Goal: Information Seeking & Learning: Learn about a topic

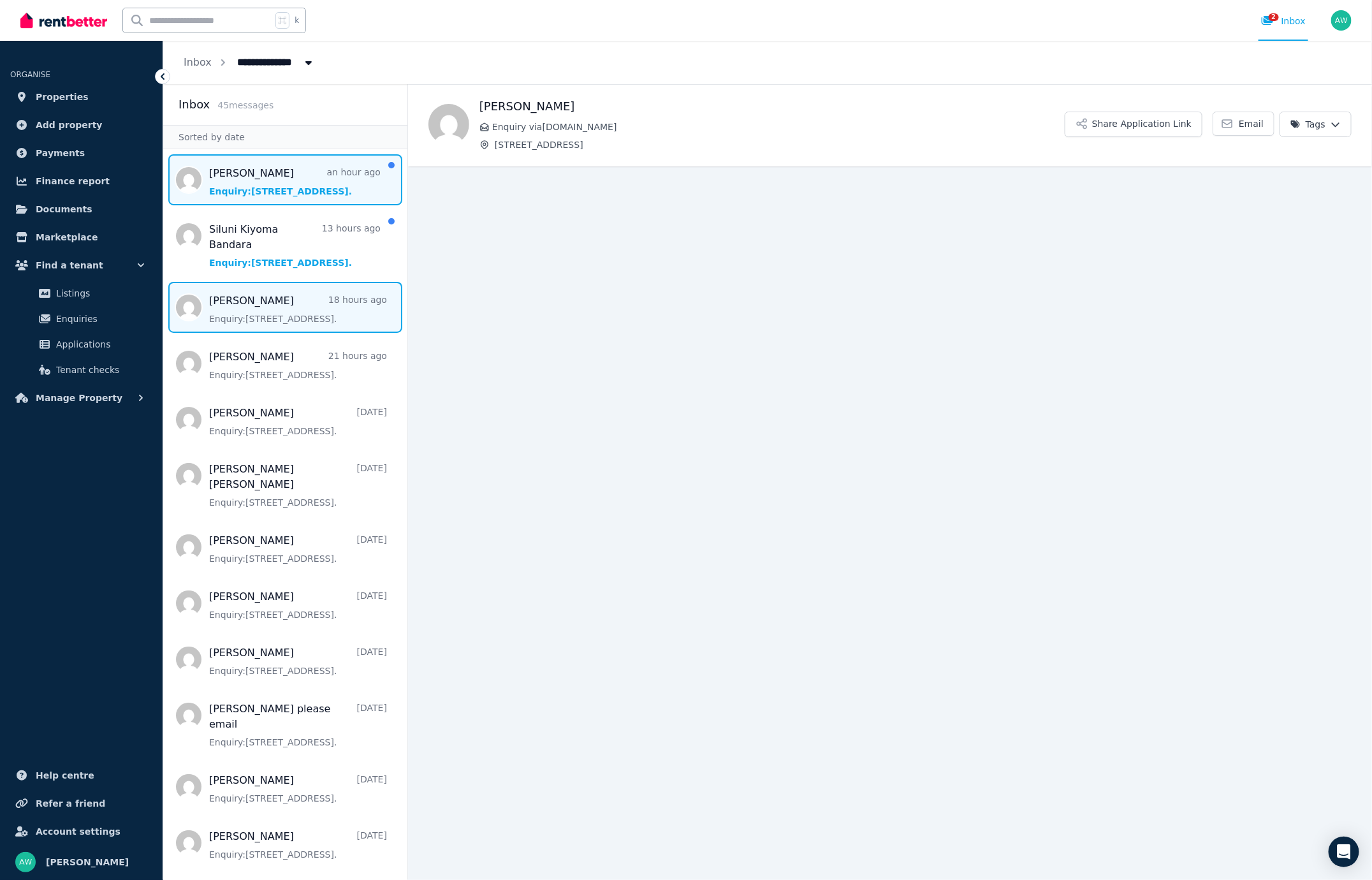
click at [303, 194] on span "Message list" at bounding box center [285, 180] width 244 height 51
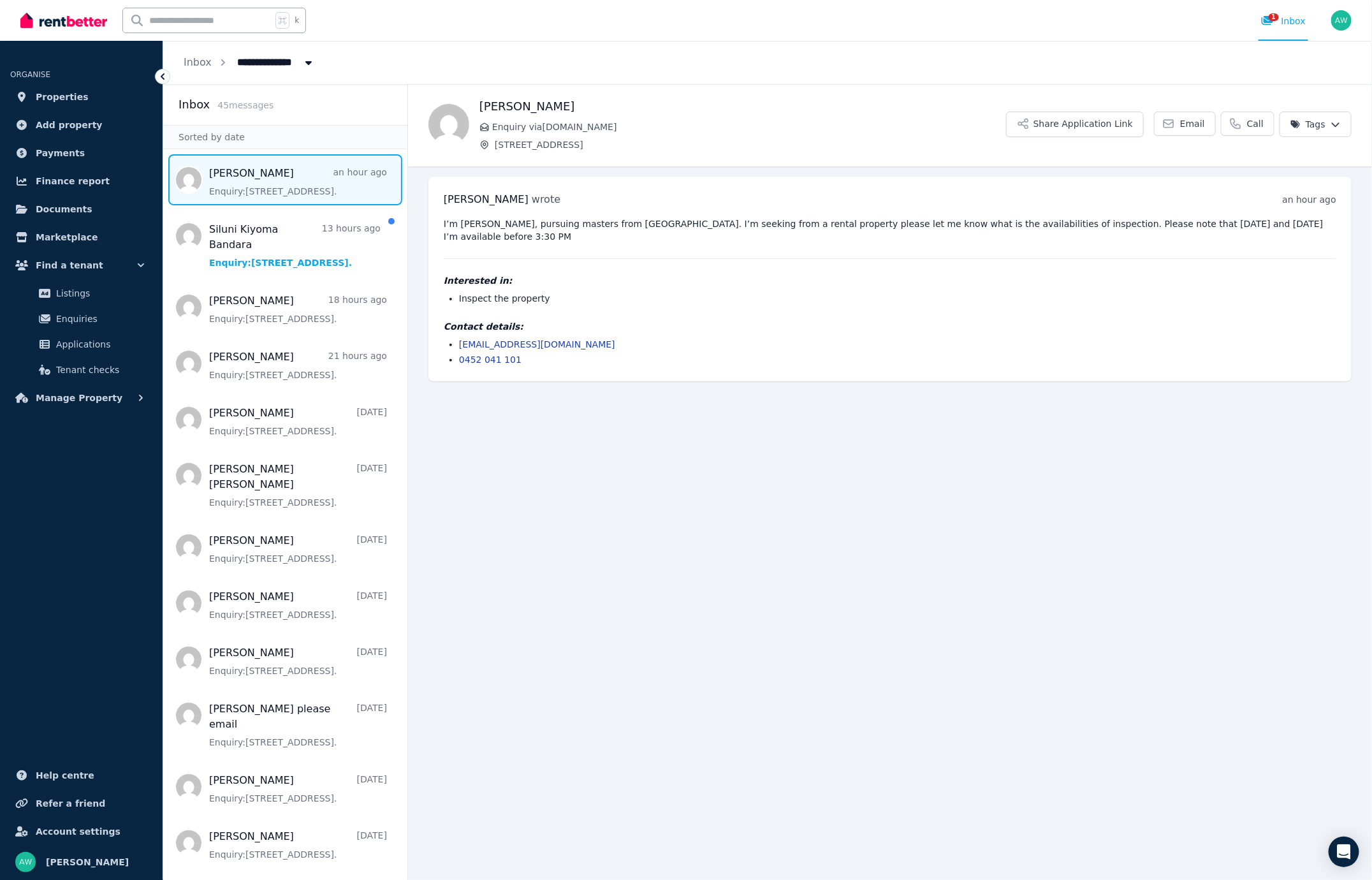
click at [667, 379] on div "[PERSON_NAME] wrote an hour ago 12:26 pm [DATE][DATE] I’m [PERSON_NAME], pursui…" at bounding box center [890, 279] width 923 height 205
click at [649, 238] on pre "I’m [PERSON_NAME], pursuing masters from [GEOGRAPHIC_DATA]. I’m seeking from a …" at bounding box center [890, 230] width 893 height 26
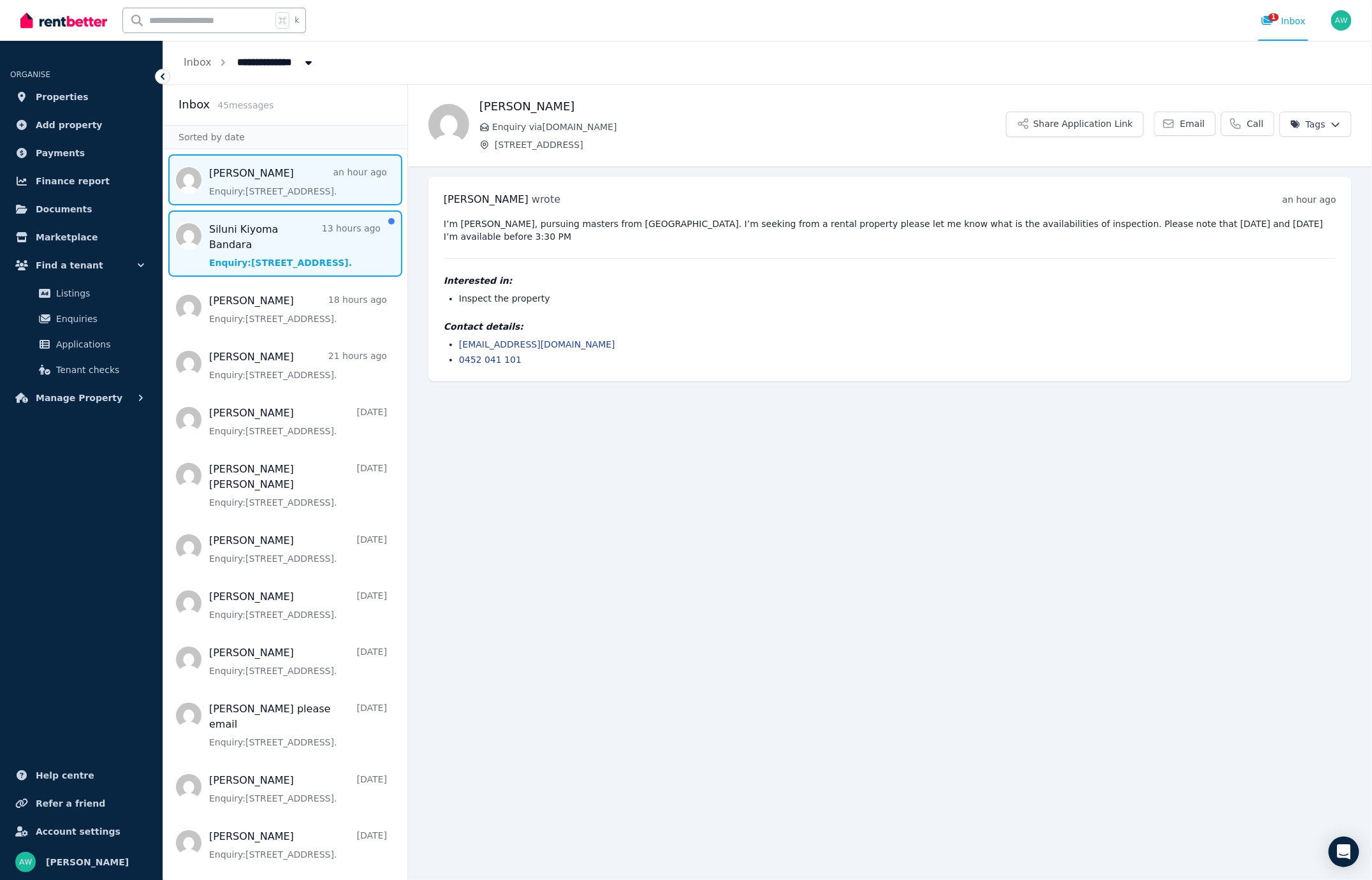
click at [317, 228] on span "Message list" at bounding box center [285, 243] width 244 height 66
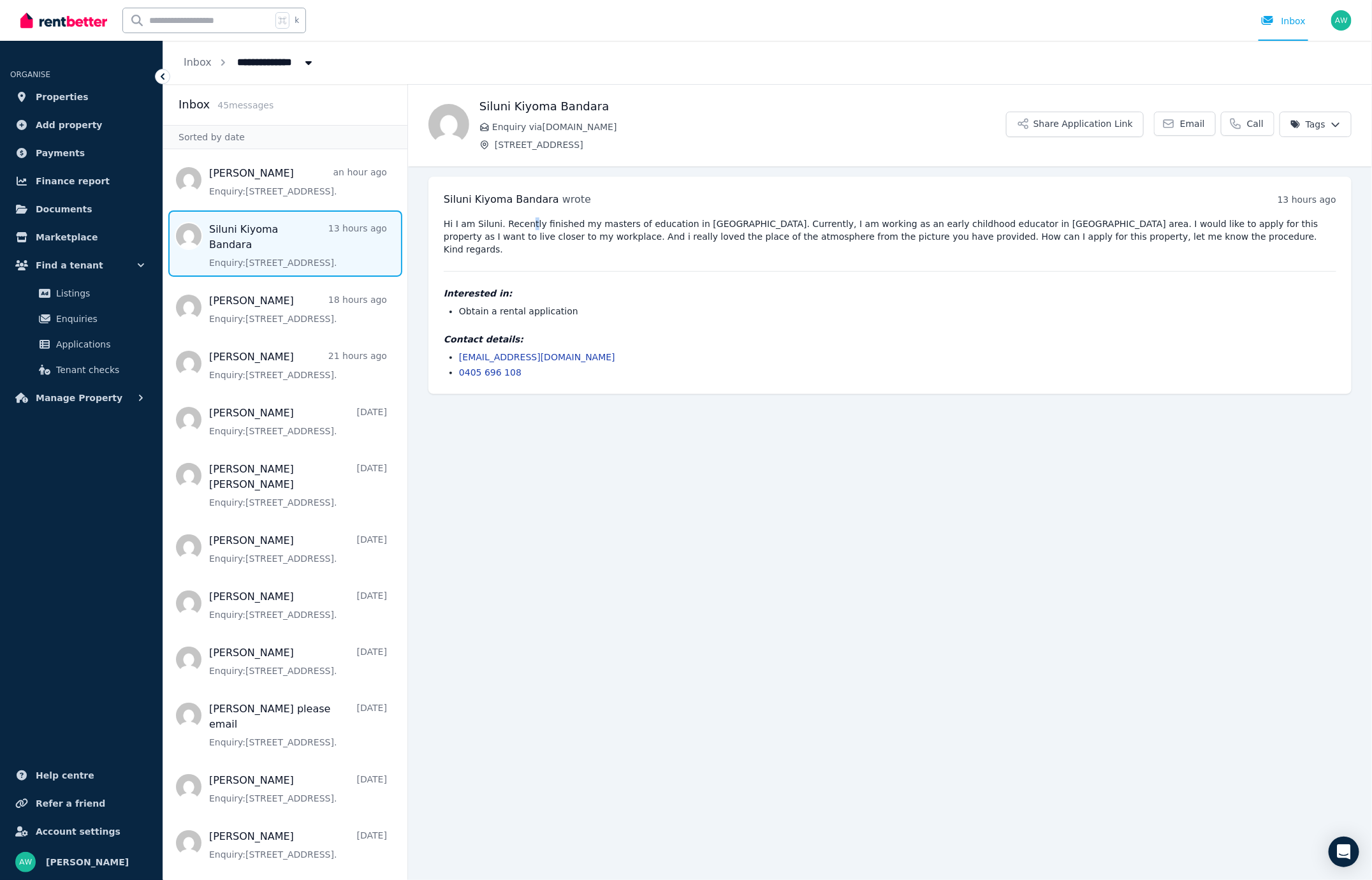
click at [528, 227] on pre "Hi I am Siluni. Recently finished my masters of education in [GEOGRAPHIC_DATA].…" at bounding box center [890, 236] width 893 height 38
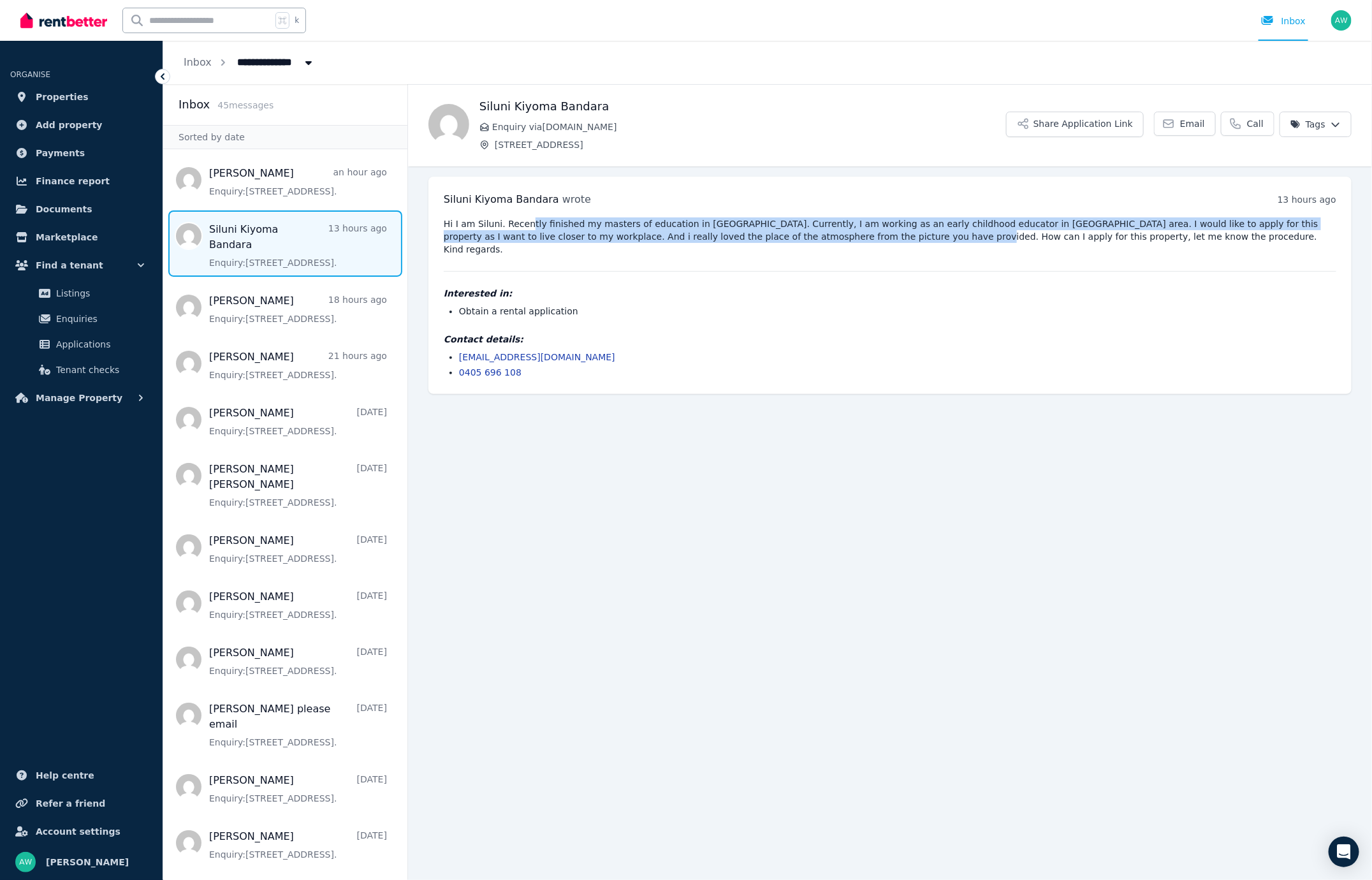
drag, startPoint x: 528, startPoint y: 227, endPoint x: 844, endPoint y: 237, distance: 316.2
click at [844, 237] on pre "Hi I am Siluni. Recently finished my masters of education in [GEOGRAPHIC_DATA].…" at bounding box center [890, 236] width 893 height 38
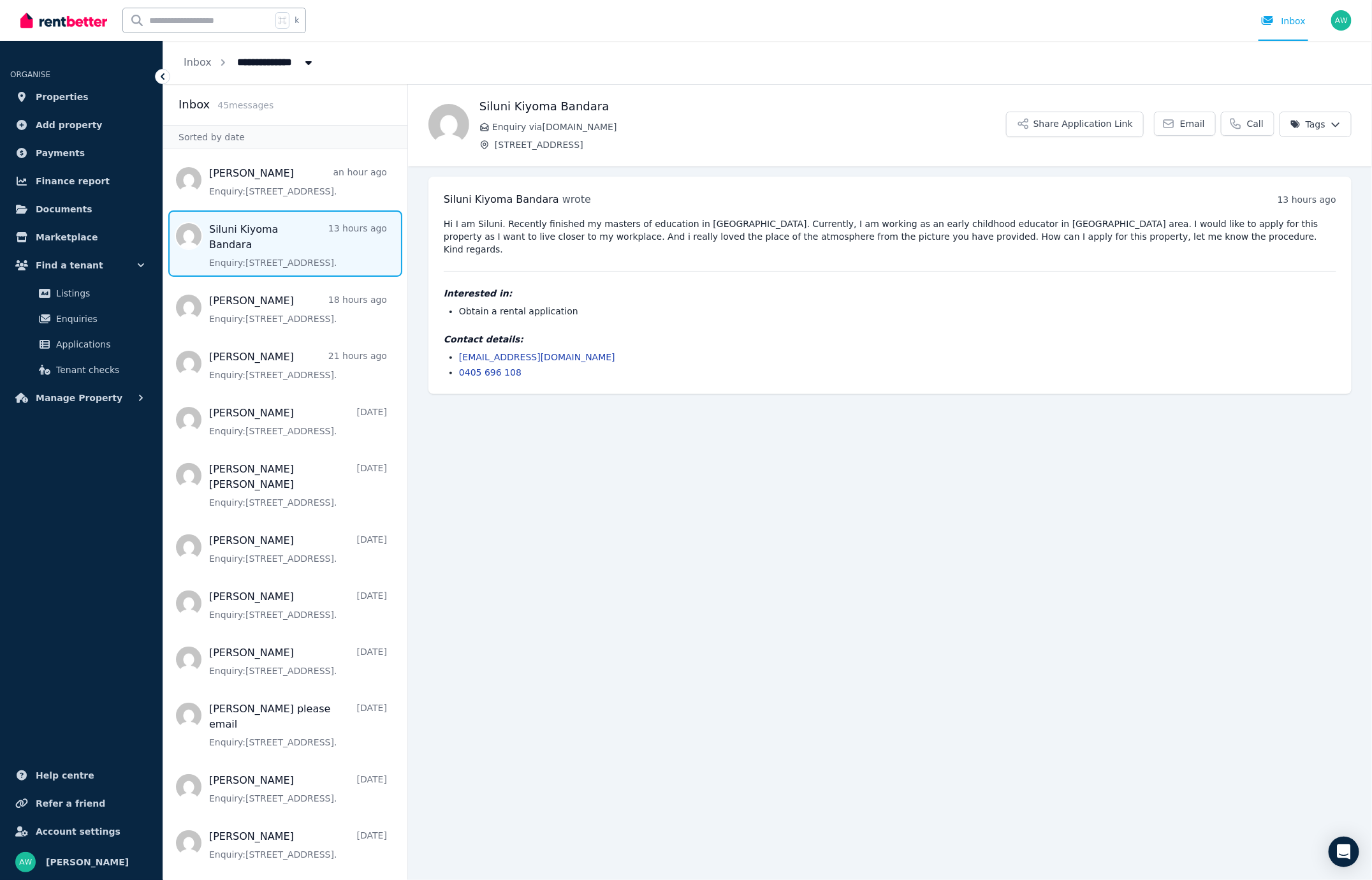
click at [736, 242] on pre "Hi I am Siluni. Recently finished my masters of education in [GEOGRAPHIC_DATA].…" at bounding box center [890, 236] width 893 height 38
click at [303, 296] on span "Message list" at bounding box center [285, 307] width 244 height 51
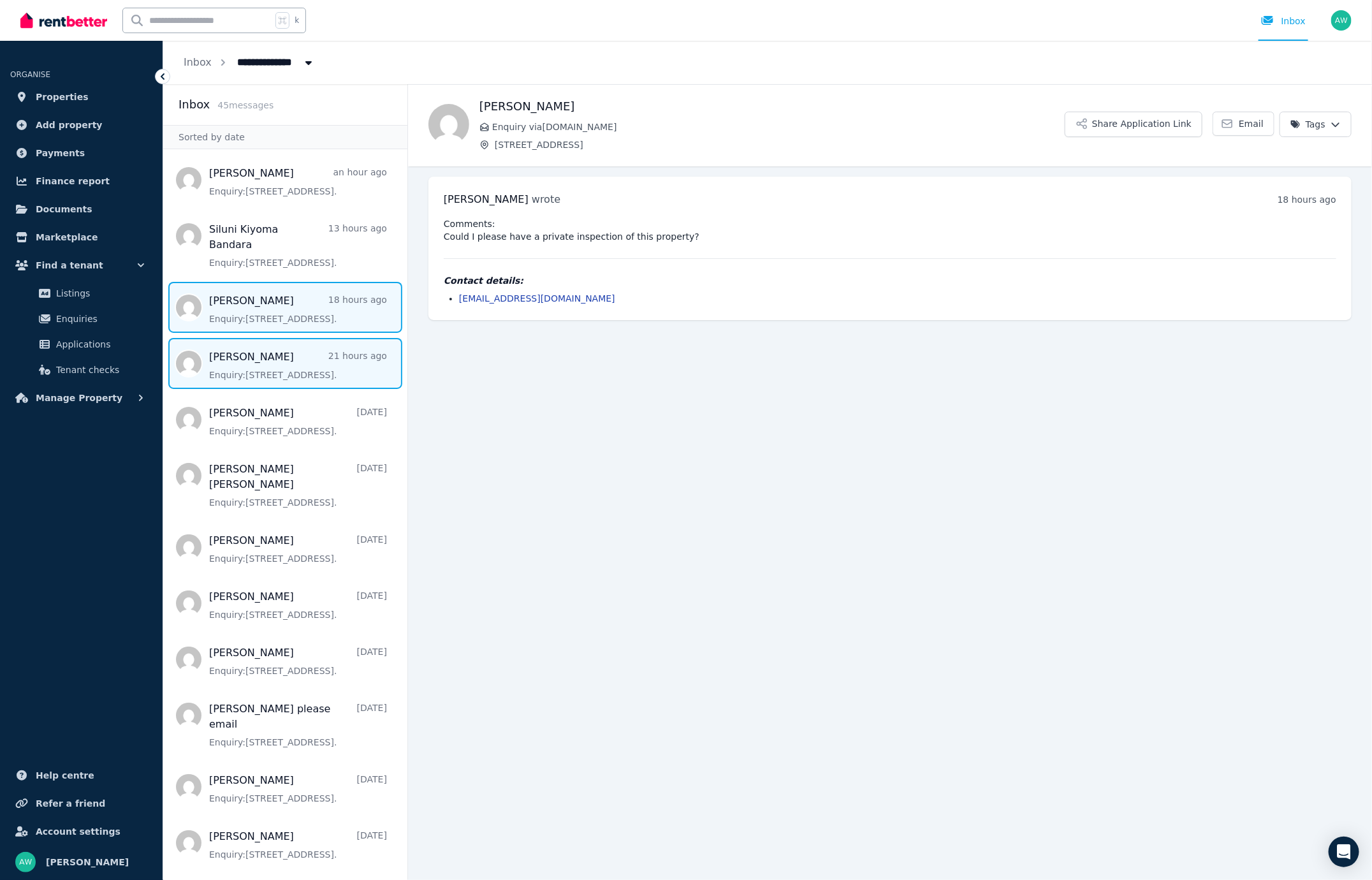
click at [306, 338] on span "Message list" at bounding box center [285, 364] width 244 height 51
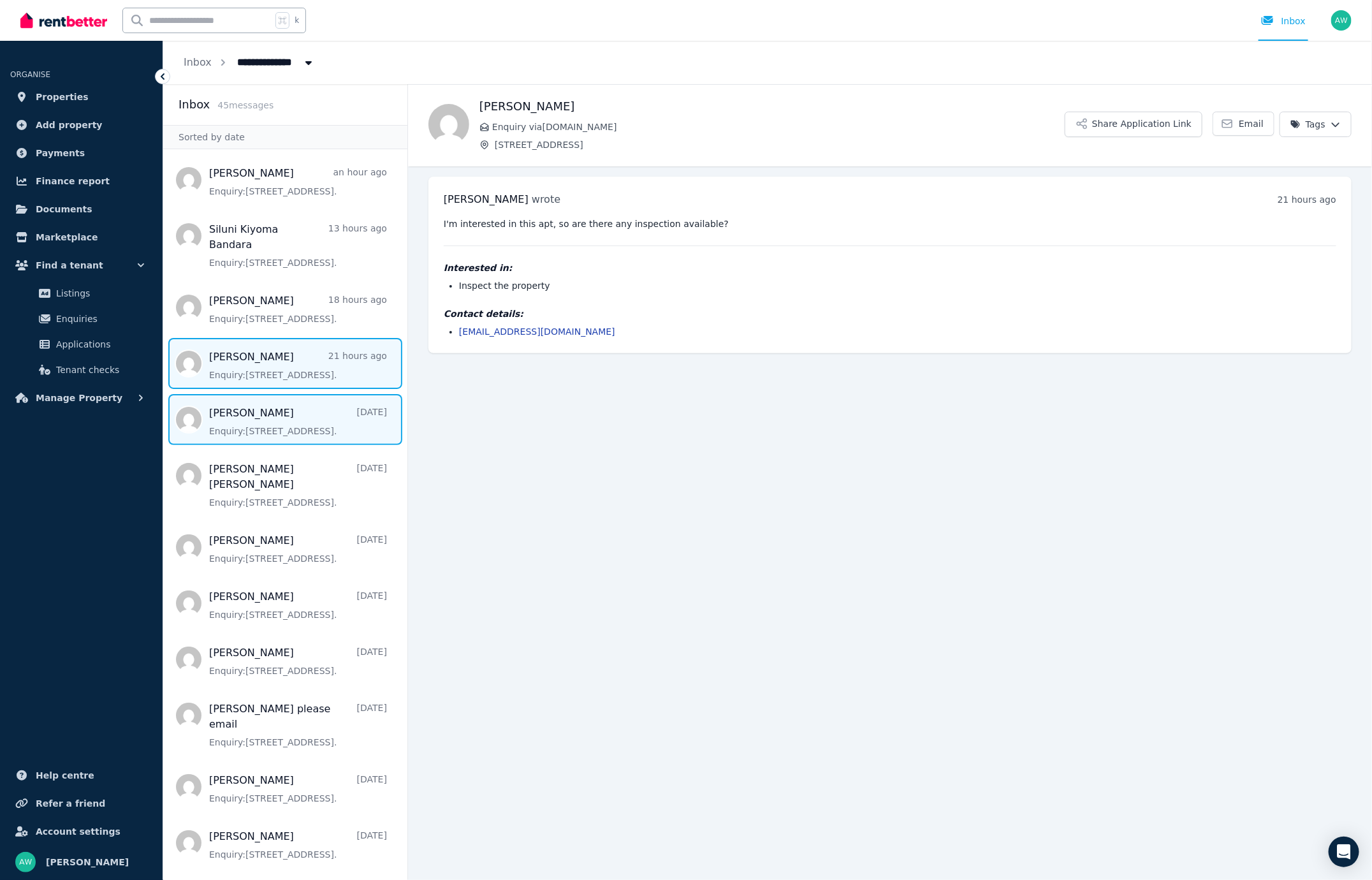
click at [312, 403] on span "Message list" at bounding box center [285, 420] width 244 height 51
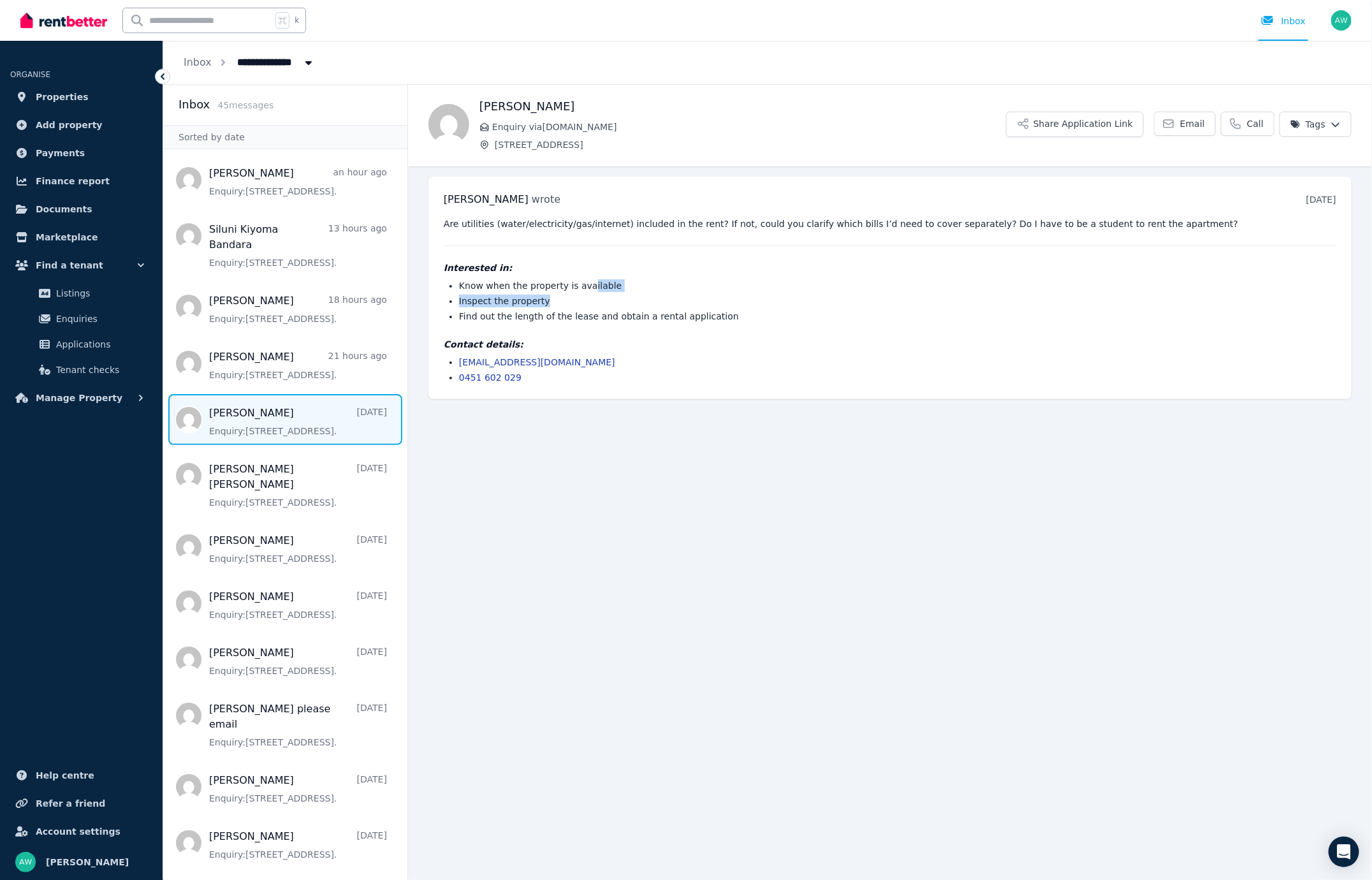
drag, startPoint x: 586, startPoint y: 282, endPoint x: 609, endPoint y: 300, distance: 29.2
click at [609, 300] on ul "Know when the property is available Inspect the property Find out the length of…" at bounding box center [890, 301] width 893 height 43
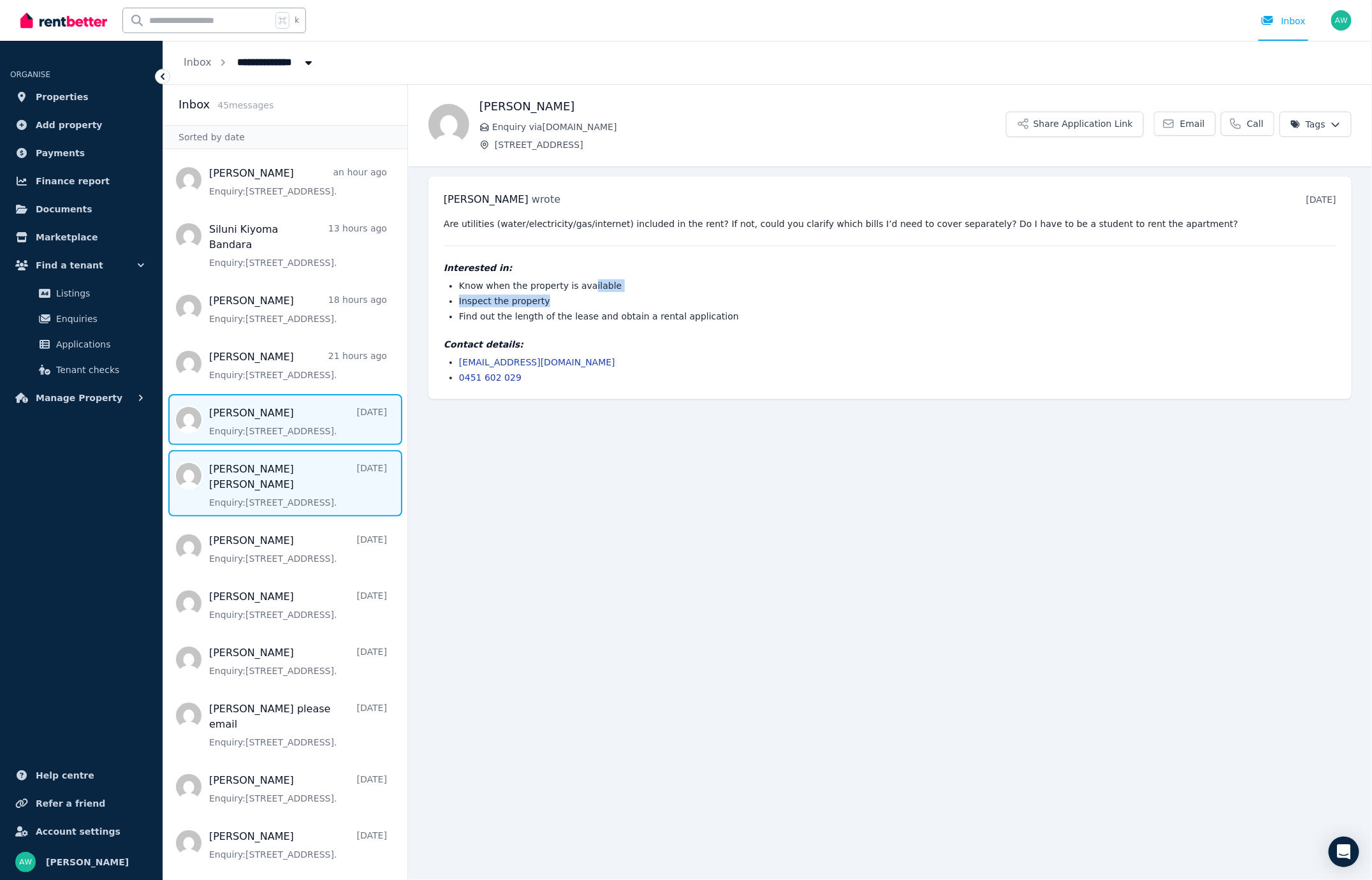
click at [362, 450] on span "Message list" at bounding box center [285, 483] width 244 height 66
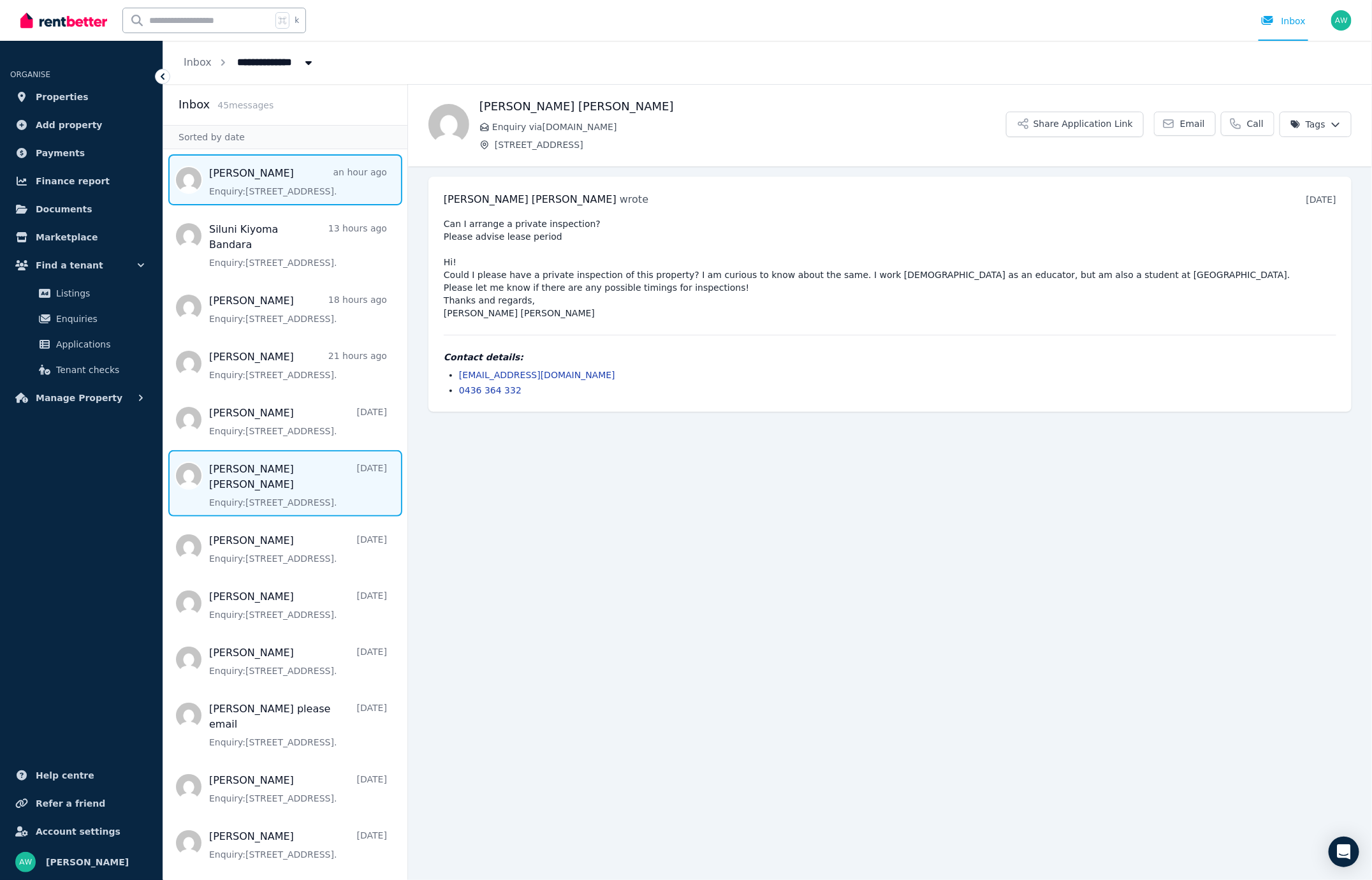
click at [338, 189] on span "Message list" at bounding box center [285, 180] width 244 height 51
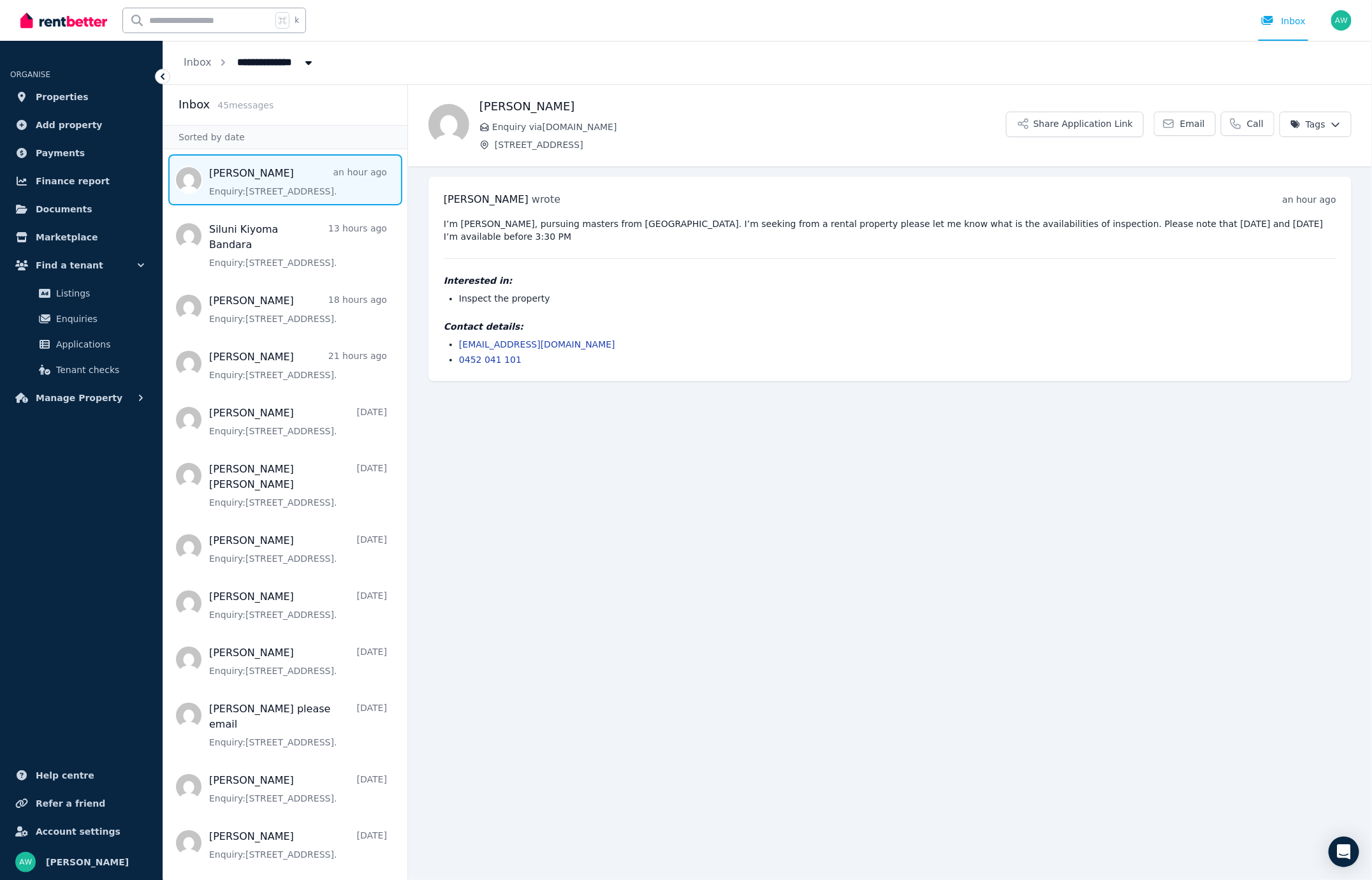
drag, startPoint x: 668, startPoint y: 226, endPoint x: 859, endPoint y: 237, distance: 191.3
click at [859, 237] on pre "I’m [PERSON_NAME], pursuing masters from [GEOGRAPHIC_DATA]. I’m seeking from a …" at bounding box center [890, 230] width 893 height 26
drag, startPoint x: 821, startPoint y: 244, endPoint x: 810, endPoint y: 245, distance: 11.0
click at [821, 244] on div "I’m [PERSON_NAME], pursuing masters from [GEOGRAPHIC_DATA]. I’m seeking from a …" at bounding box center [890, 292] width 893 height 149
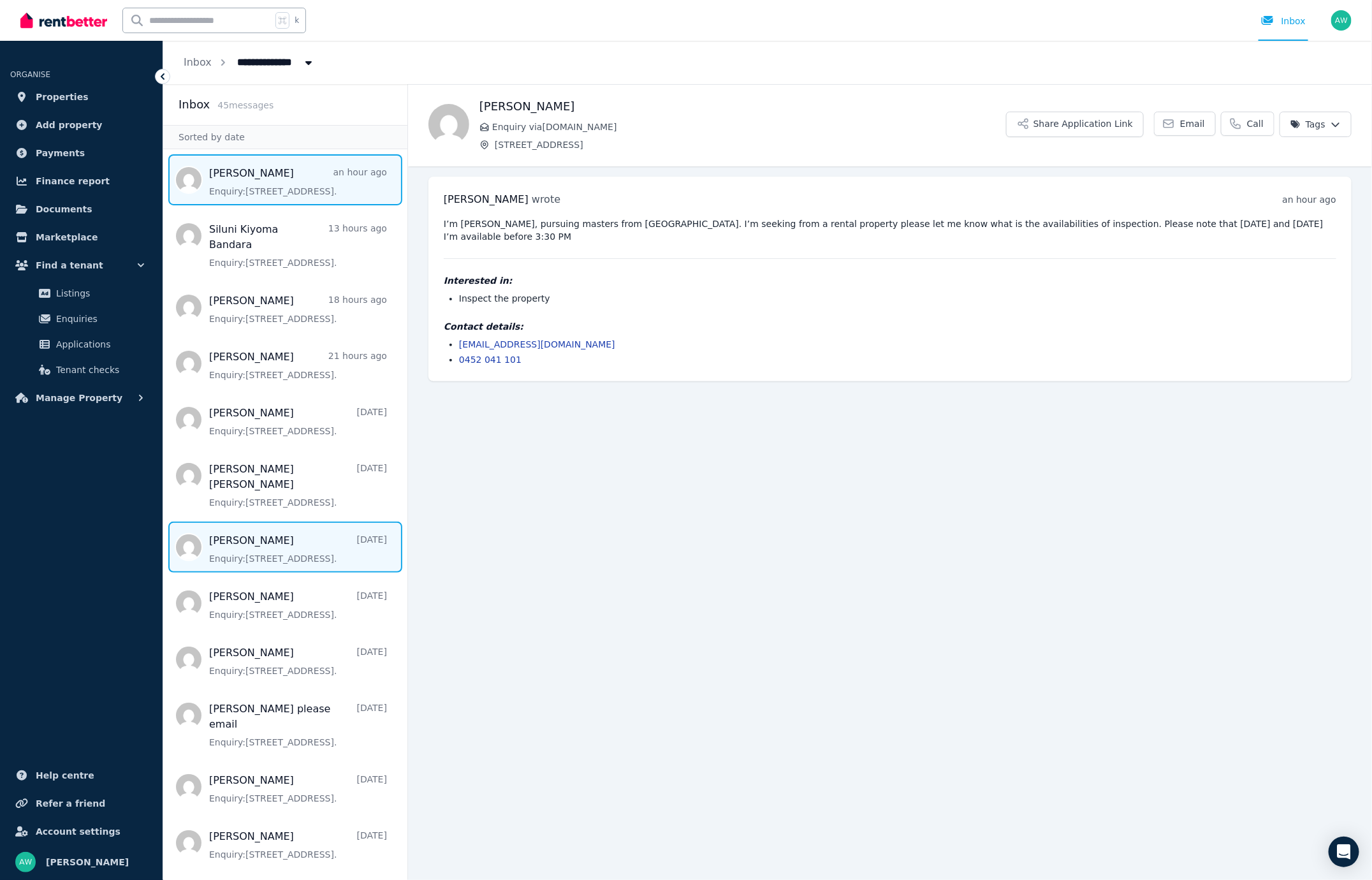
click at [282, 521] on span "Message list" at bounding box center [285, 547] width 244 height 51
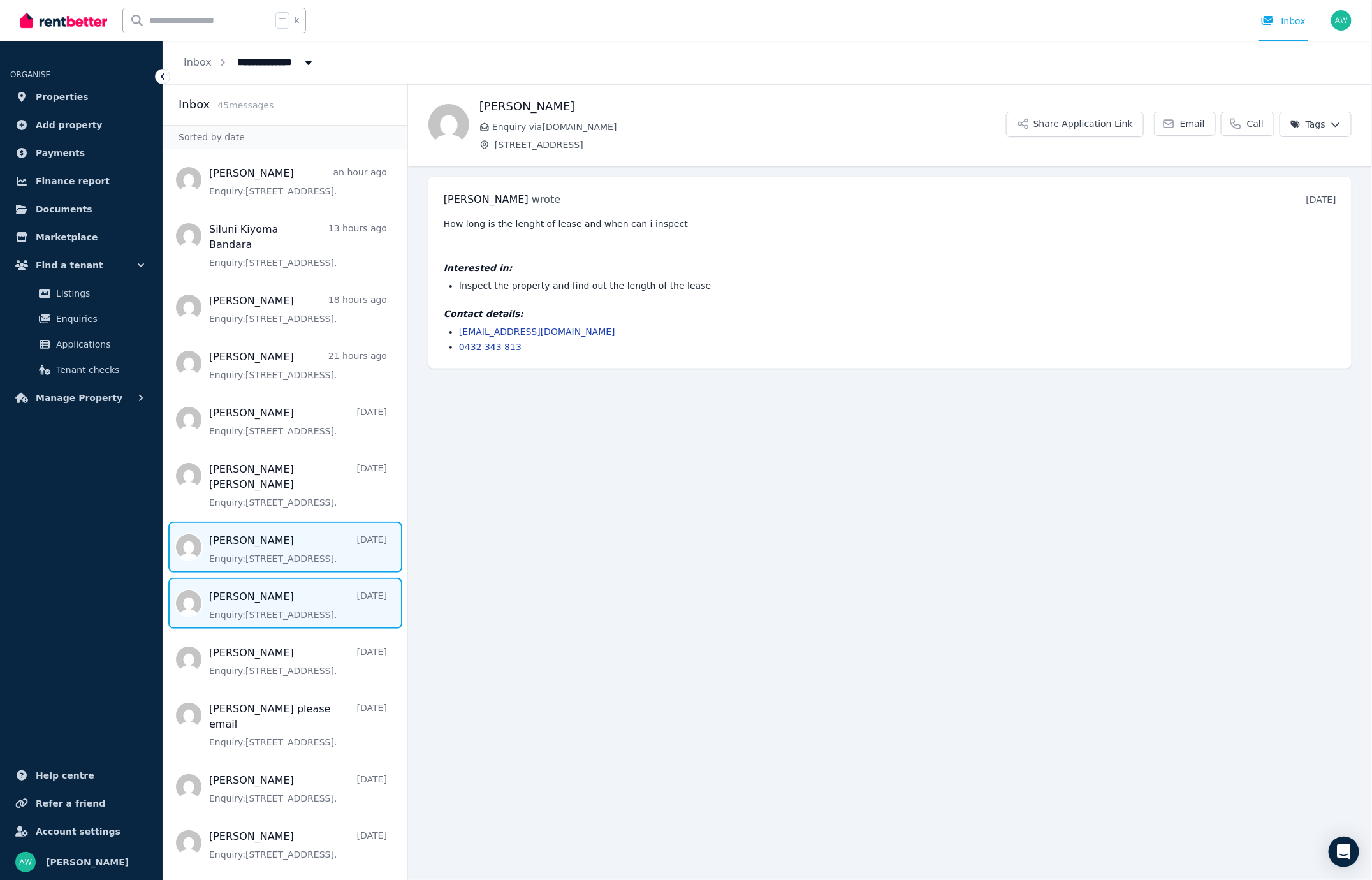
click at [304, 578] on span "Message list" at bounding box center [285, 604] width 244 height 51
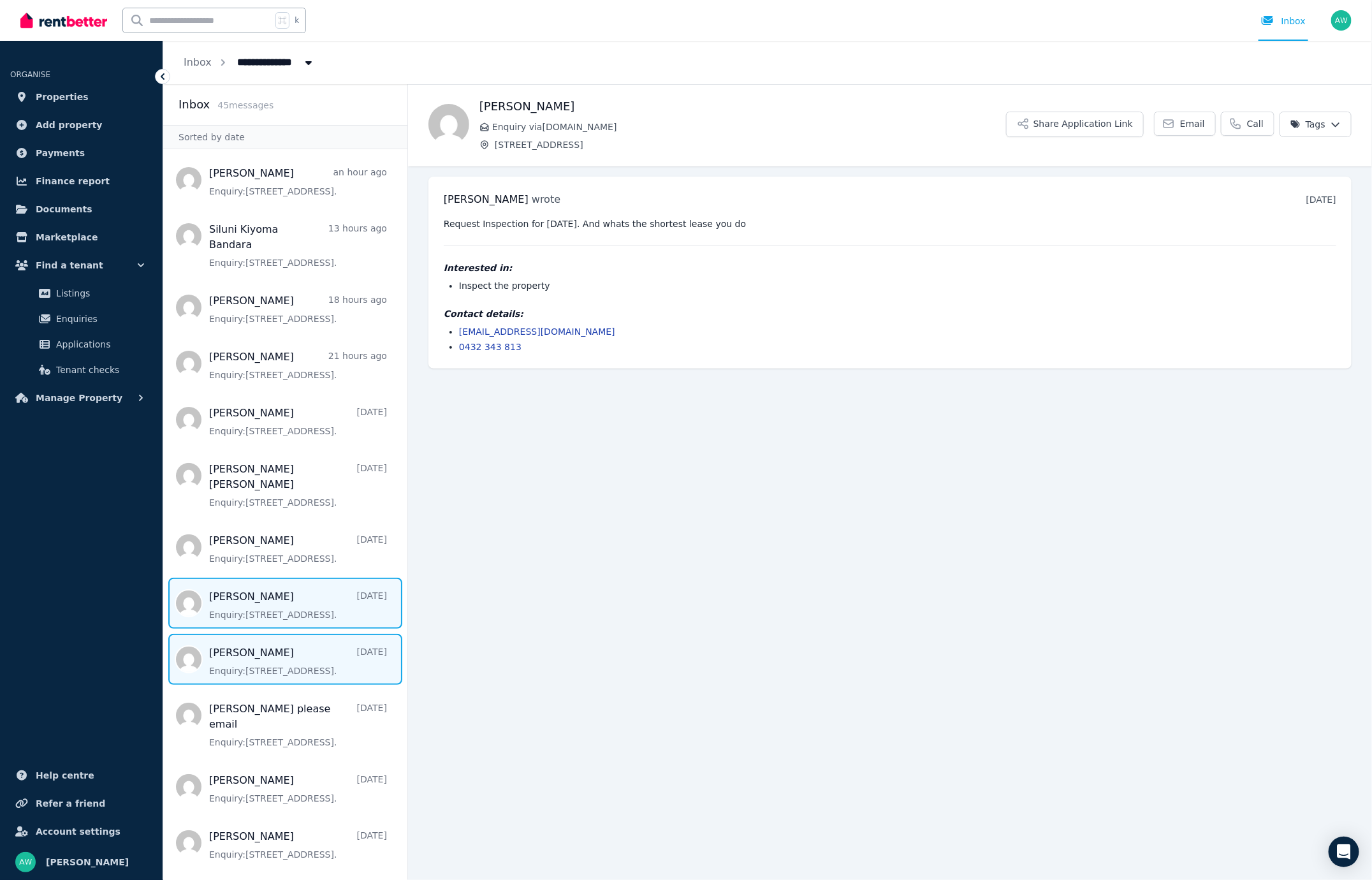
click at [274, 634] on span "Message list" at bounding box center [285, 660] width 244 height 51
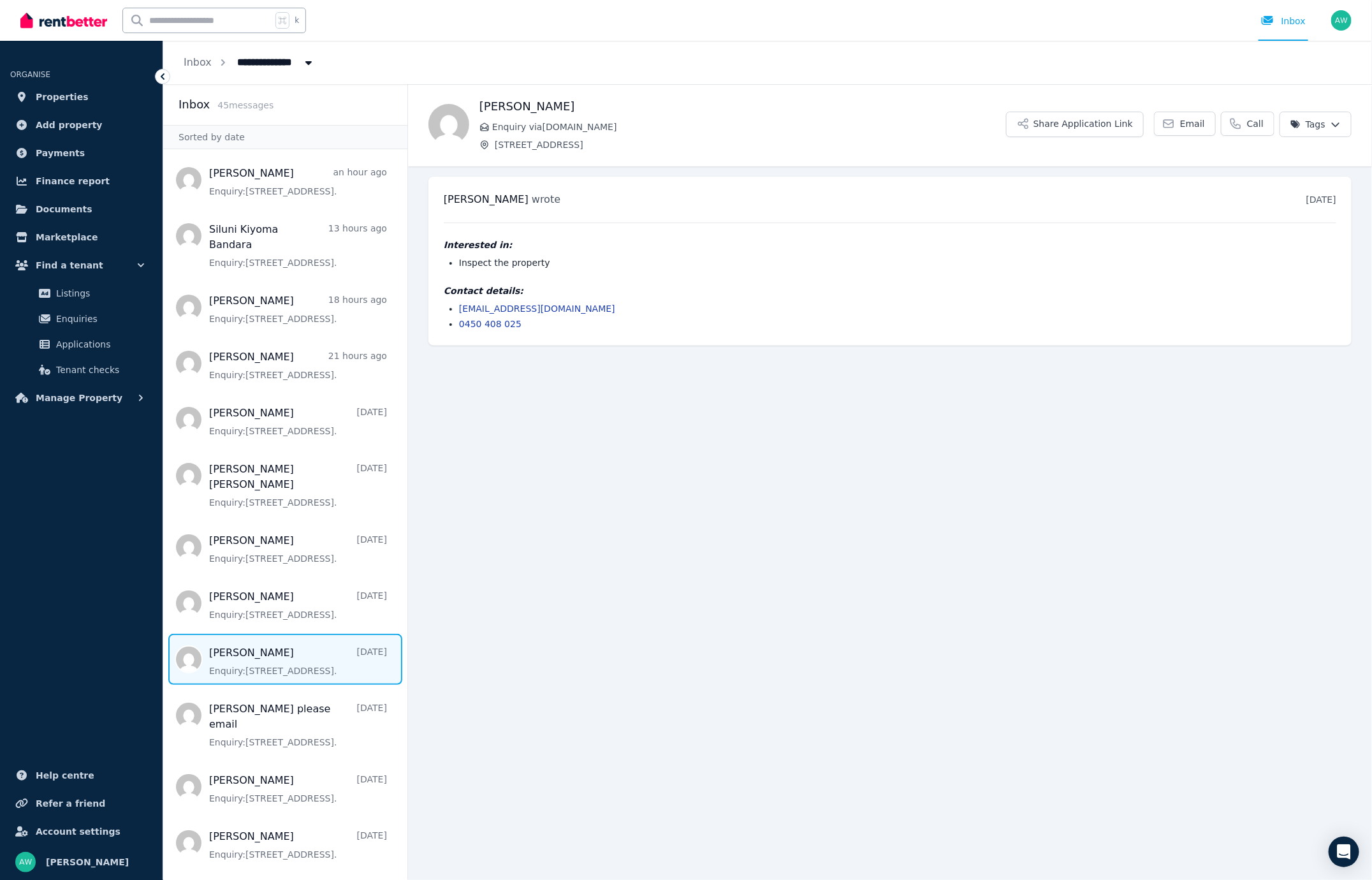
drag, startPoint x: 613, startPoint y: 496, endPoint x: 587, endPoint y: 488, distance: 27.2
click at [613, 496] on main "Back [PERSON_NAME] Enquiry via [DOMAIN_NAME] [STREET_ADDRESS] Share Application…" at bounding box center [890, 482] width 964 height 796
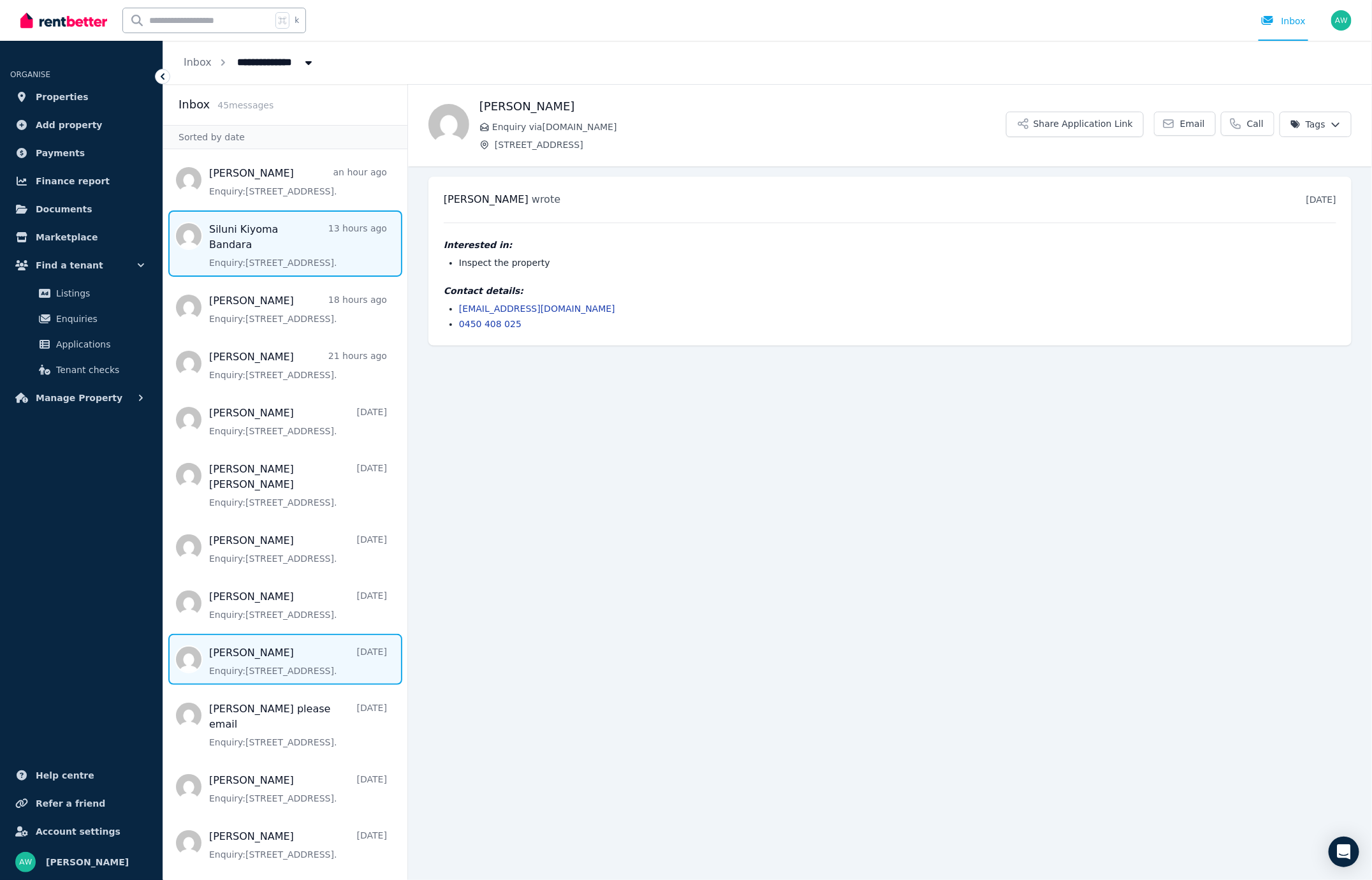
click at [267, 237] on span "Message list" at bounding box center [285, 243] width 244 height 66
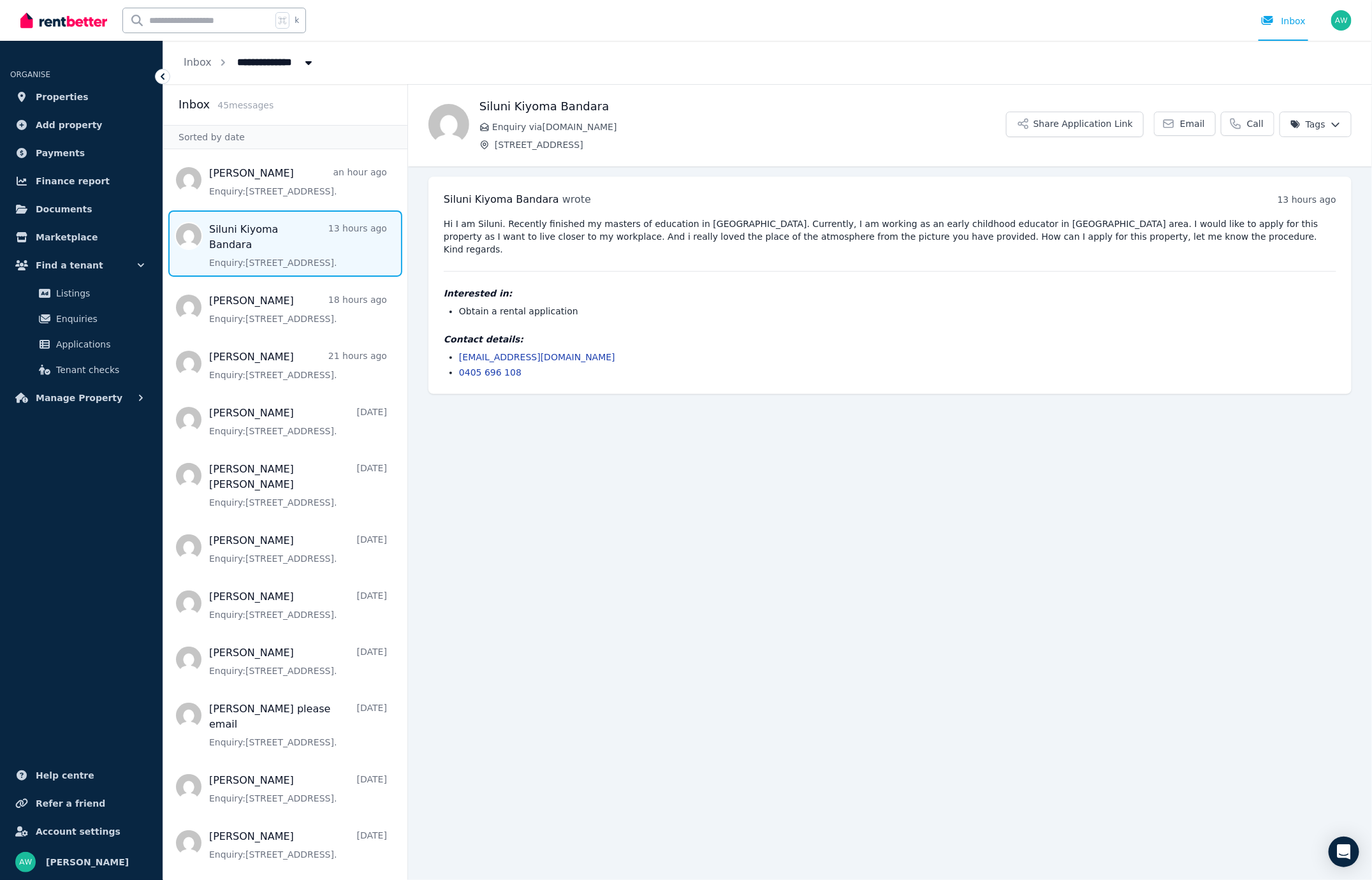
click at [603, 230] on pre "Hi I am Siluni. Recently finished my masters of education in [GEOGRAPHIC_DATA].…" at bounding box center [890, 236] width 893 height 38
click at [246, 293] on span "Message list" at bounding box center [285, 307] width 244 height 51
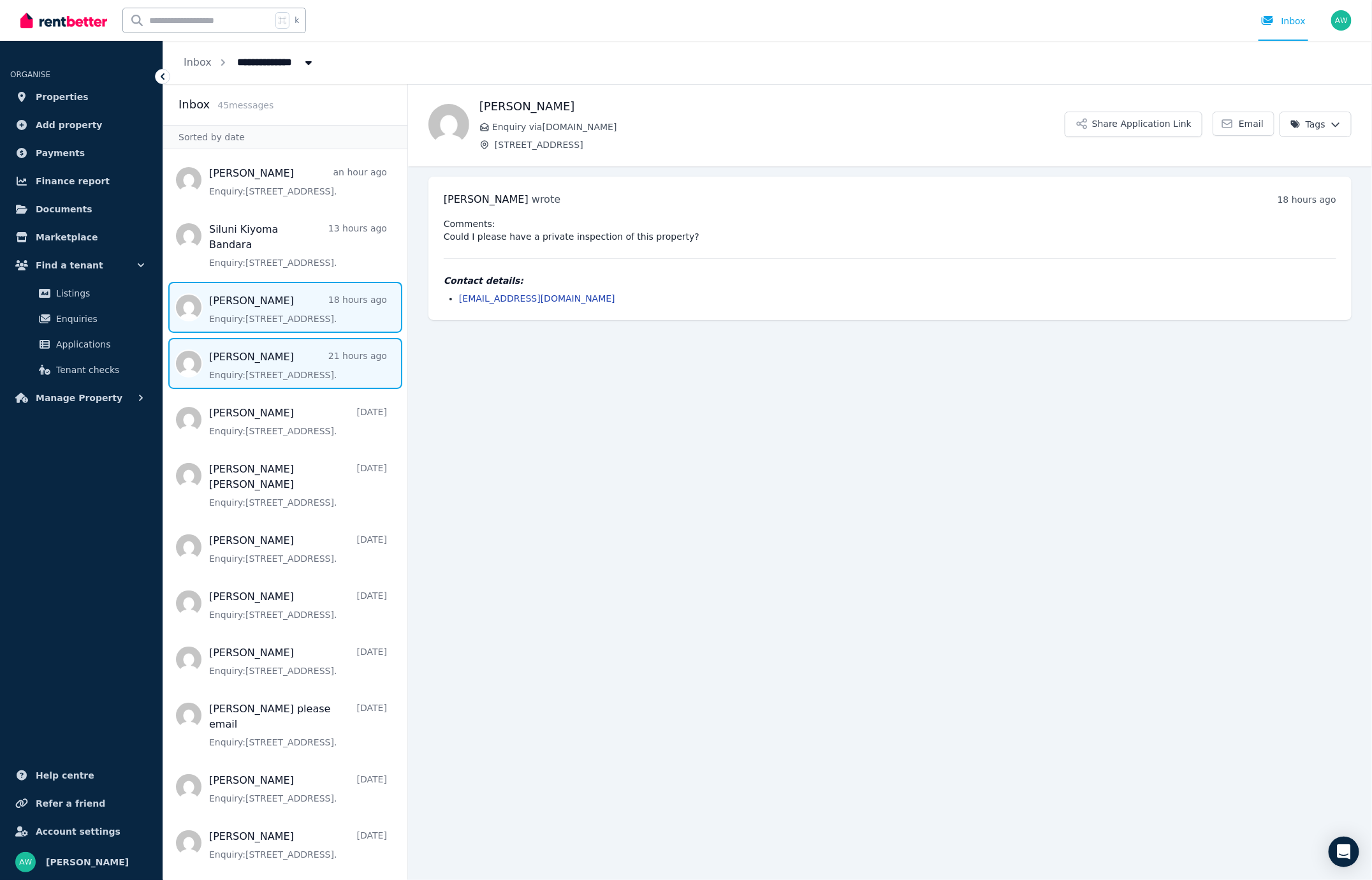
click at [294, 341] on span "Message list" at bounding box center [285, 364] width 244 height 51
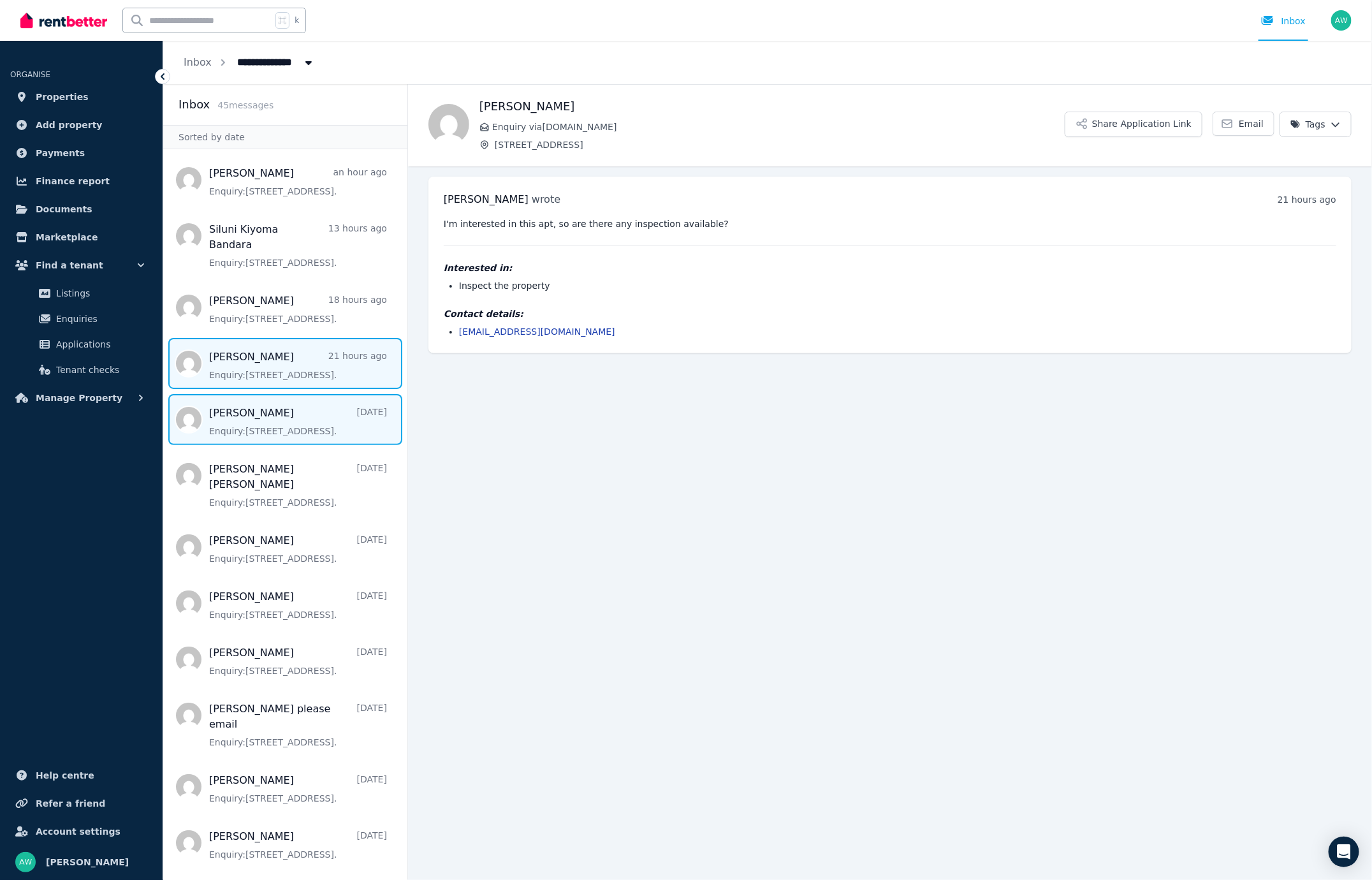
click at [307, 400] on span "Message list" at bounding box center [285, 420] width 244 height 51
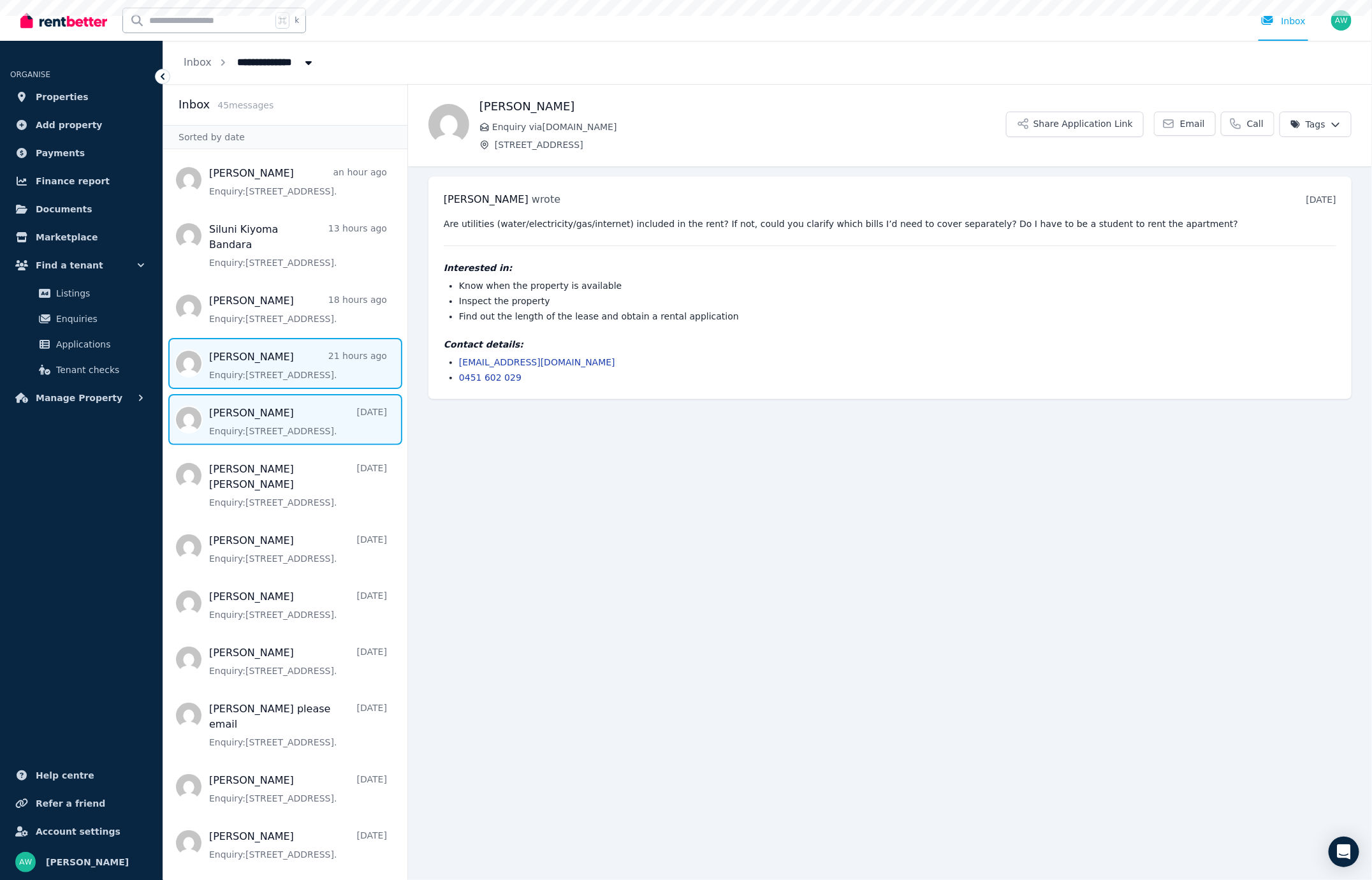
click at [310, 352] on span "Message list" at bounding box center [285, 364] width 244 height 51
